Goal: Navigation & Orientation: Find specific page/section

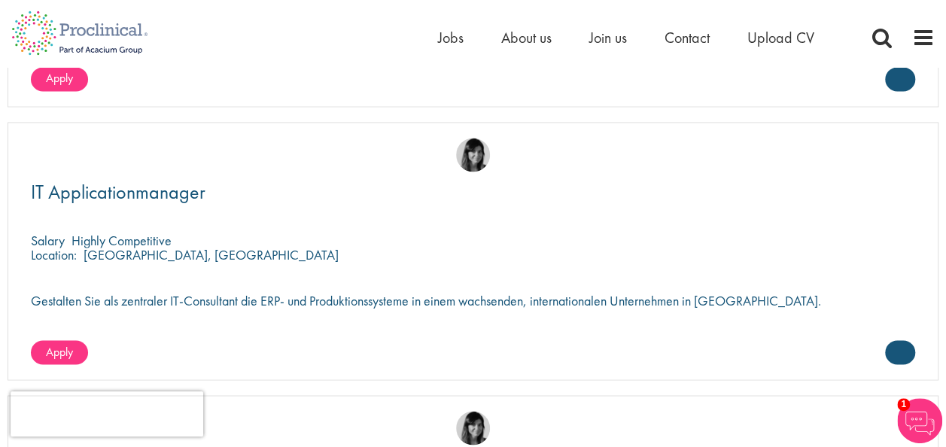
scroll to position [3967, 0]
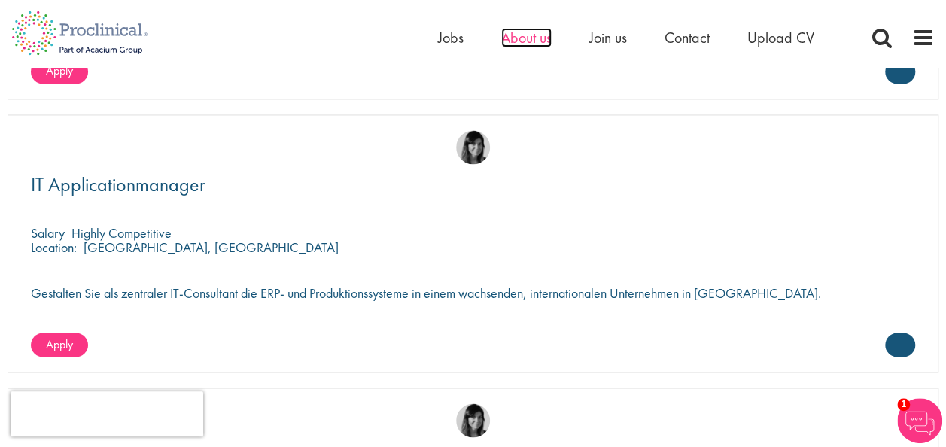
click at [549, 37] on span "About us" at bounding box center [526, 38] width 50 height 20
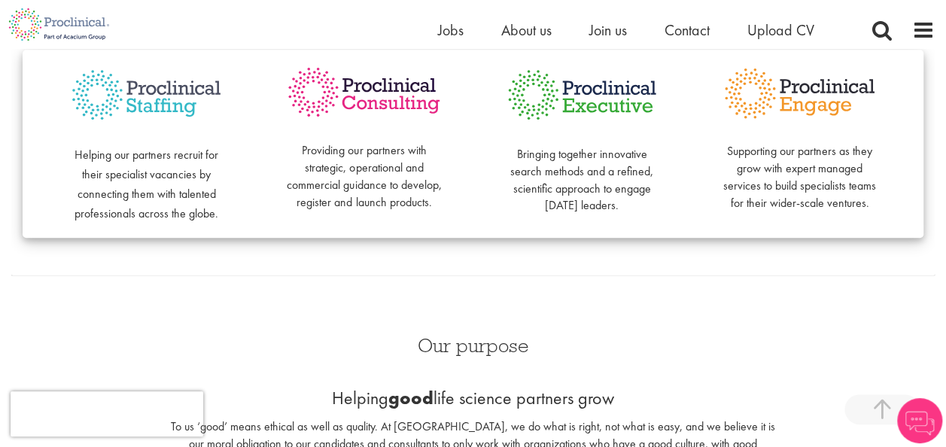
scroll to position [437, 0]
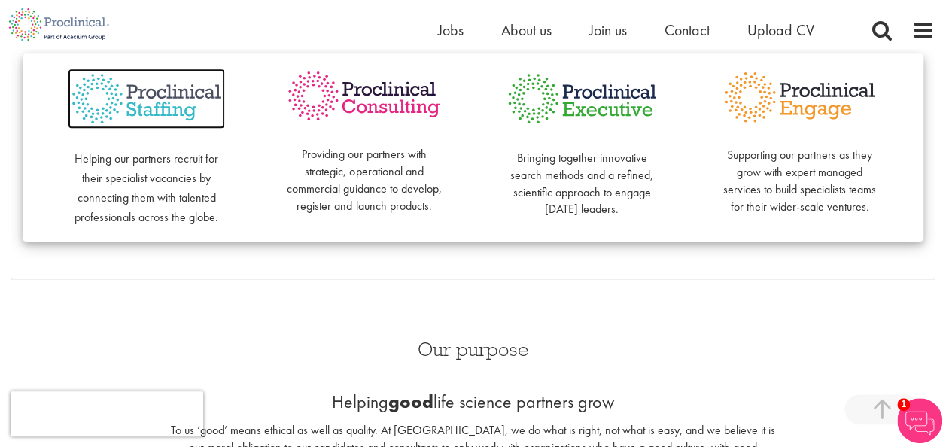
click at [178, 99] on img at bounding box center [146, 98] width 157 height 61
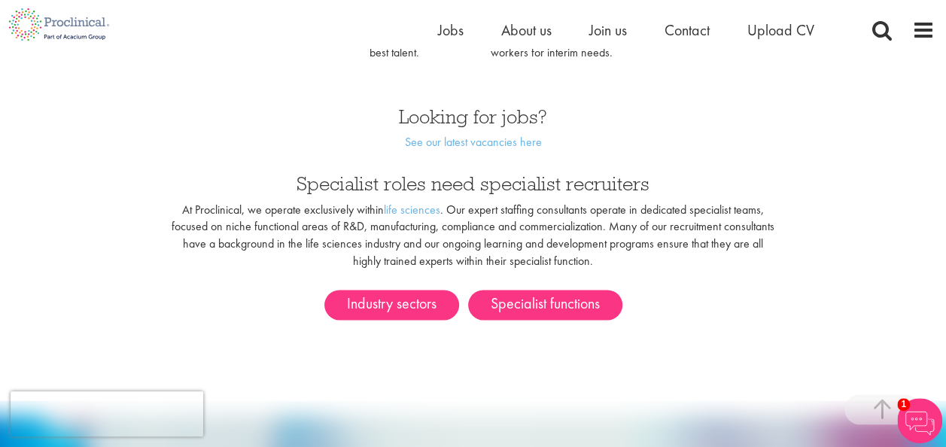
scroll to position [791, 0]
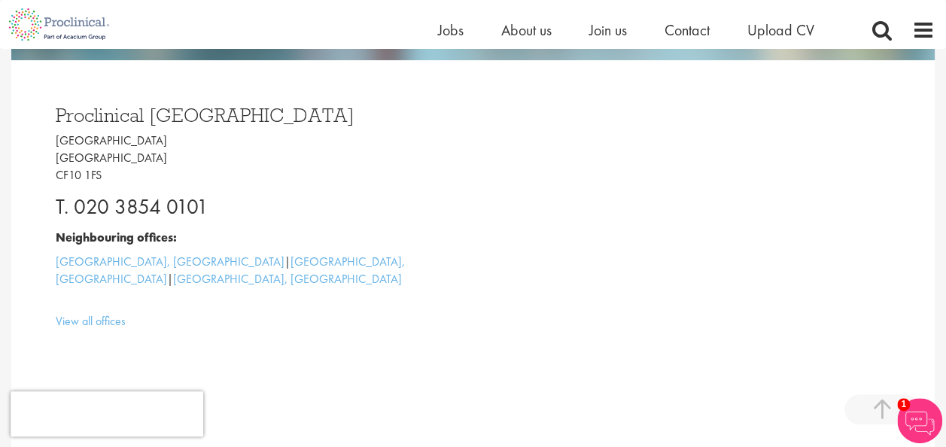
scroll to position [384, 0]
